Goal: Task Accomplishment & Management: Use online tool/utility

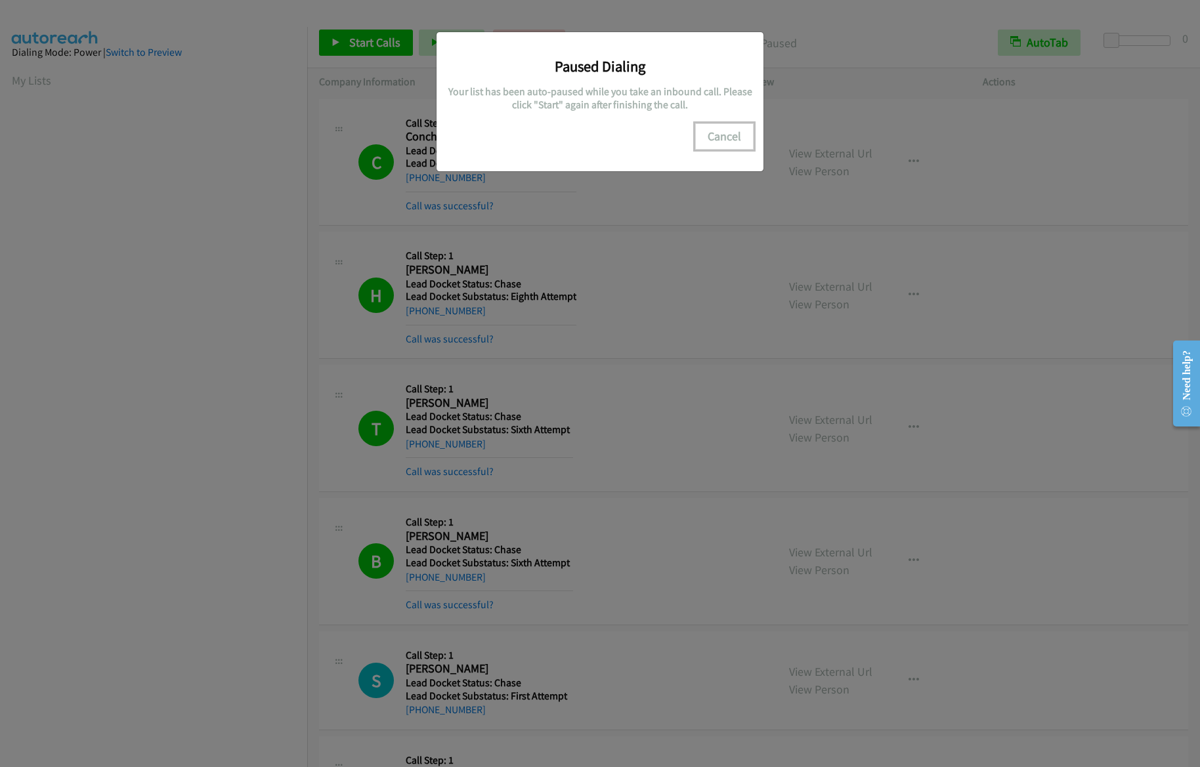
click at [737, 137] on button "Cancel" at bounding box center [724, 136] width 58 height 26
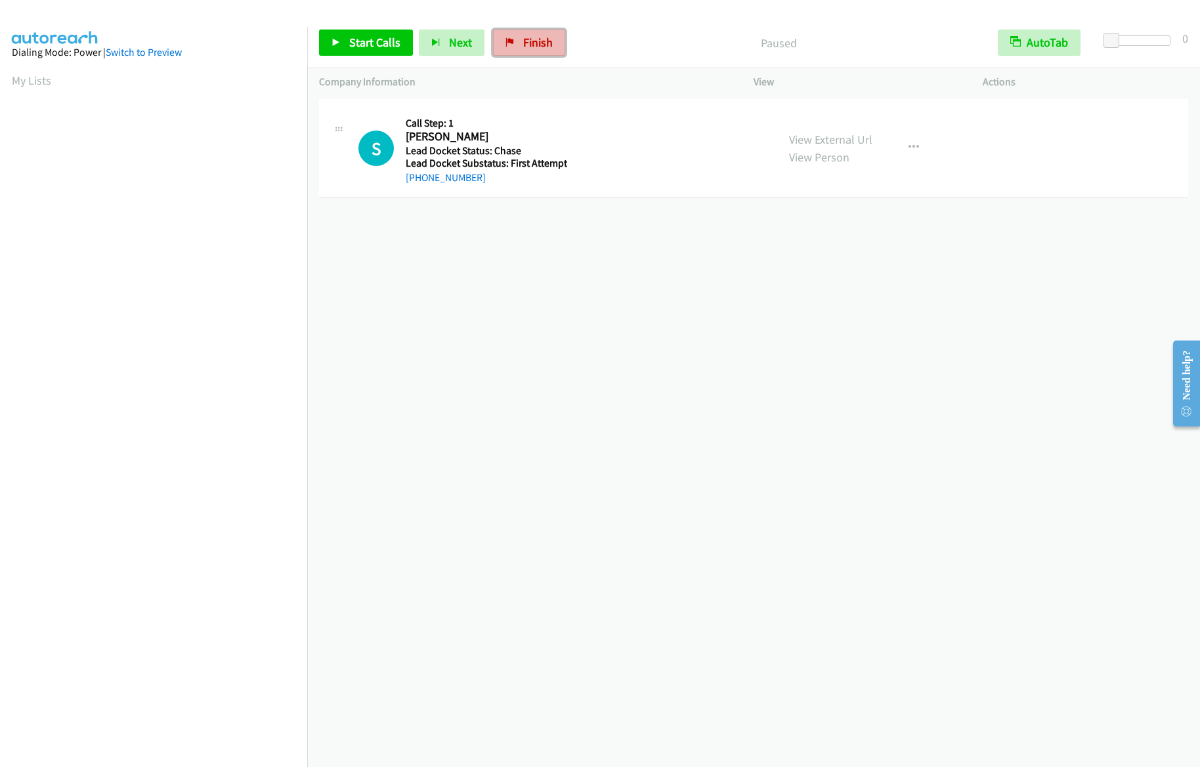
click at [507, 42] on icon at bounding box center [509, 43] width 9 height 9
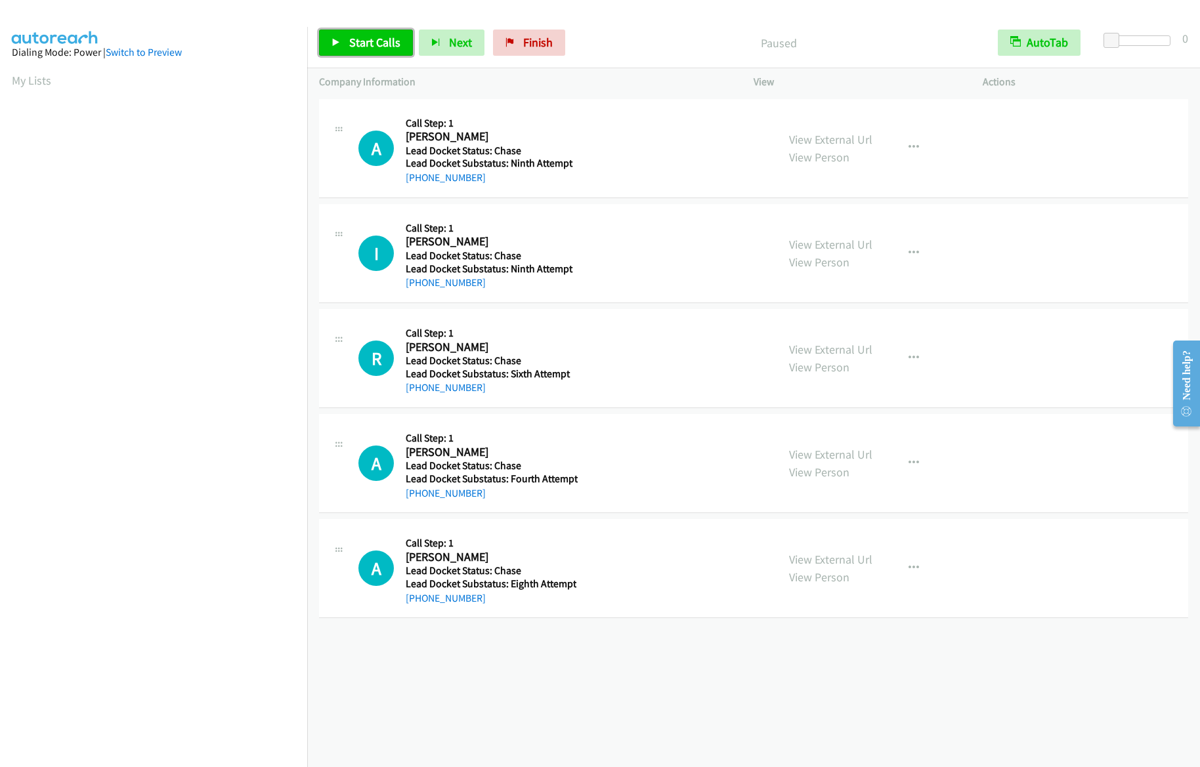
click at [368, 50] on link "Start Calls" at bounding box center [366, 43] width 94 height 26
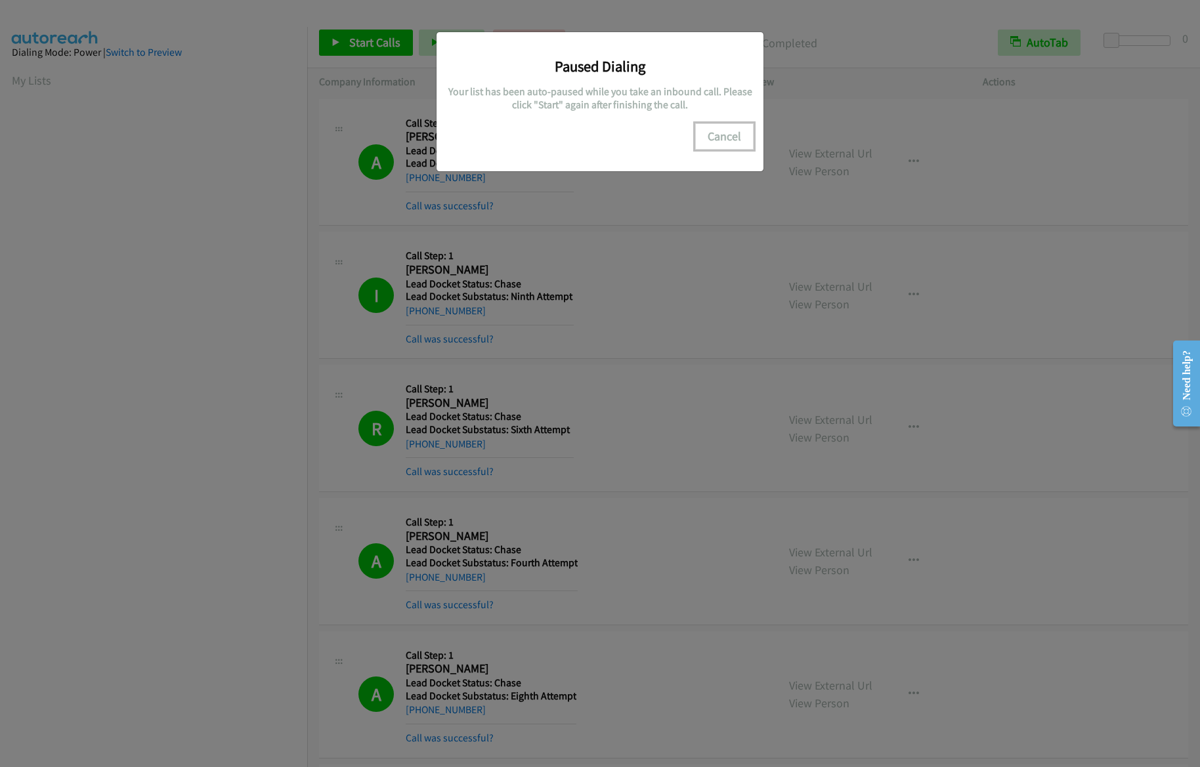
click at [725, 129] on button "Cancel" at bounding box center [724, 136] width 58 height 26
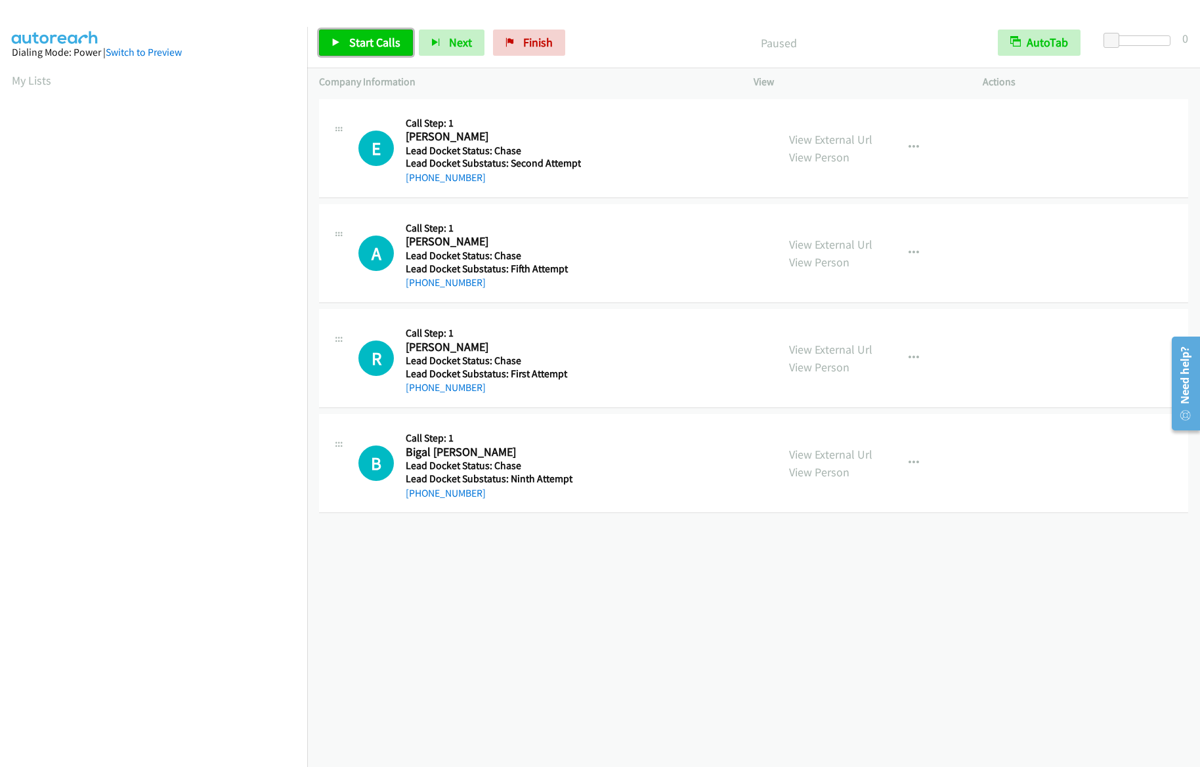
click at [370, 36] on span "Start Calls" at bounding box center [374, 42] width 51 height 15
